Goal: Task Accomplishment & Management: Manage account settings

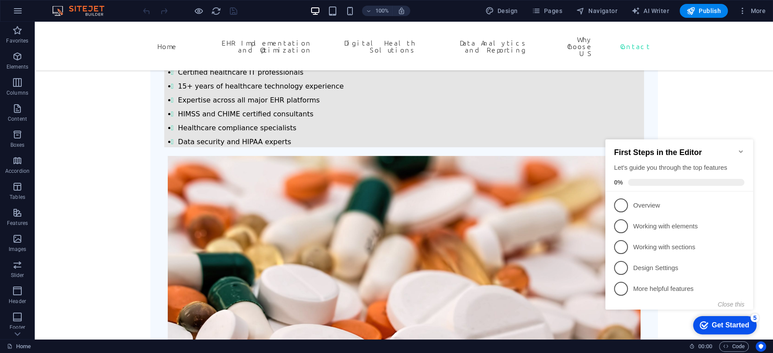
scroll to position [3021, 0]
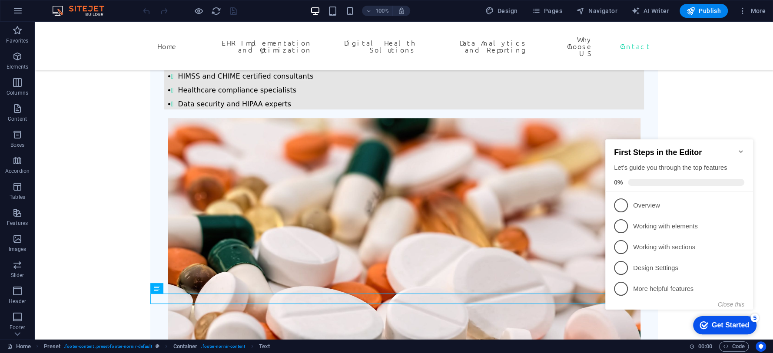
click at [742, 148] on icon "Minimize checklist" at bounding box center [741, 151] width 7 height 7
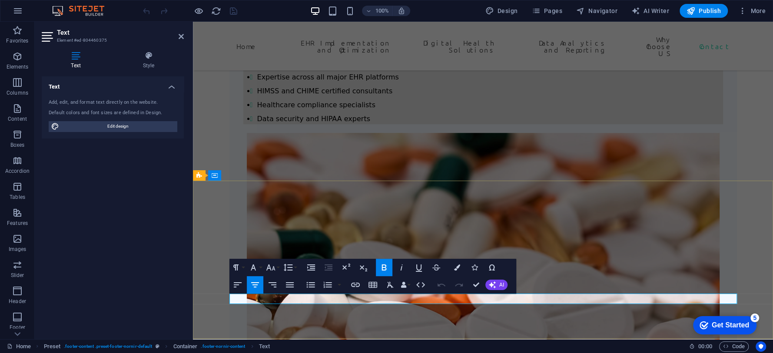
drag, startPoint x: 563, startPoint y: 299, endPoint x: 602, endPoint y: 301, distance: 39.6
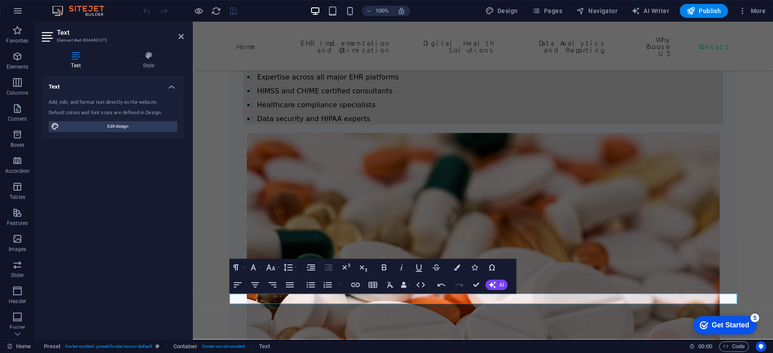
click at [156, 197] on div "Text Add, edit, and format text directly on the website. Default colors and fon…" at bounding box center [113, 205] width 142 height 256
